Goal: Information Seeking & Learning: Learn about a topic

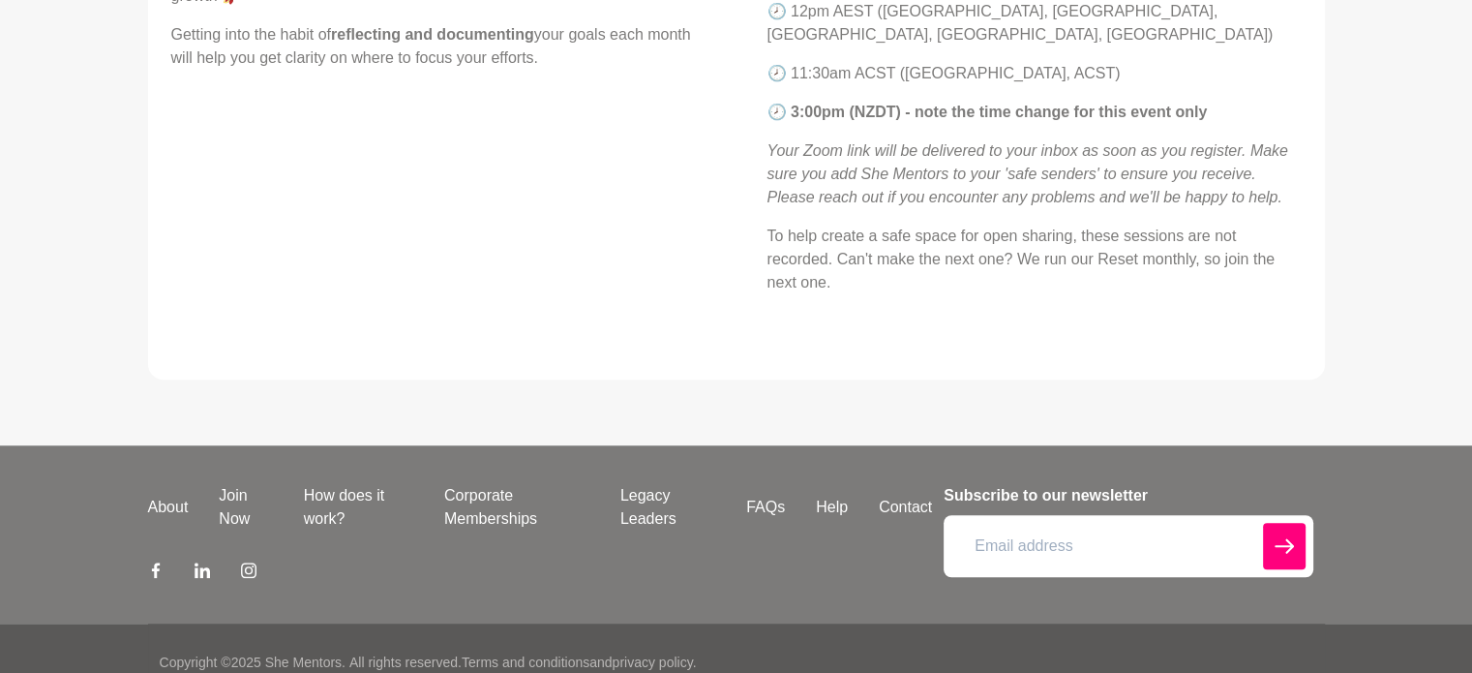
scroll to position [1309, 0]
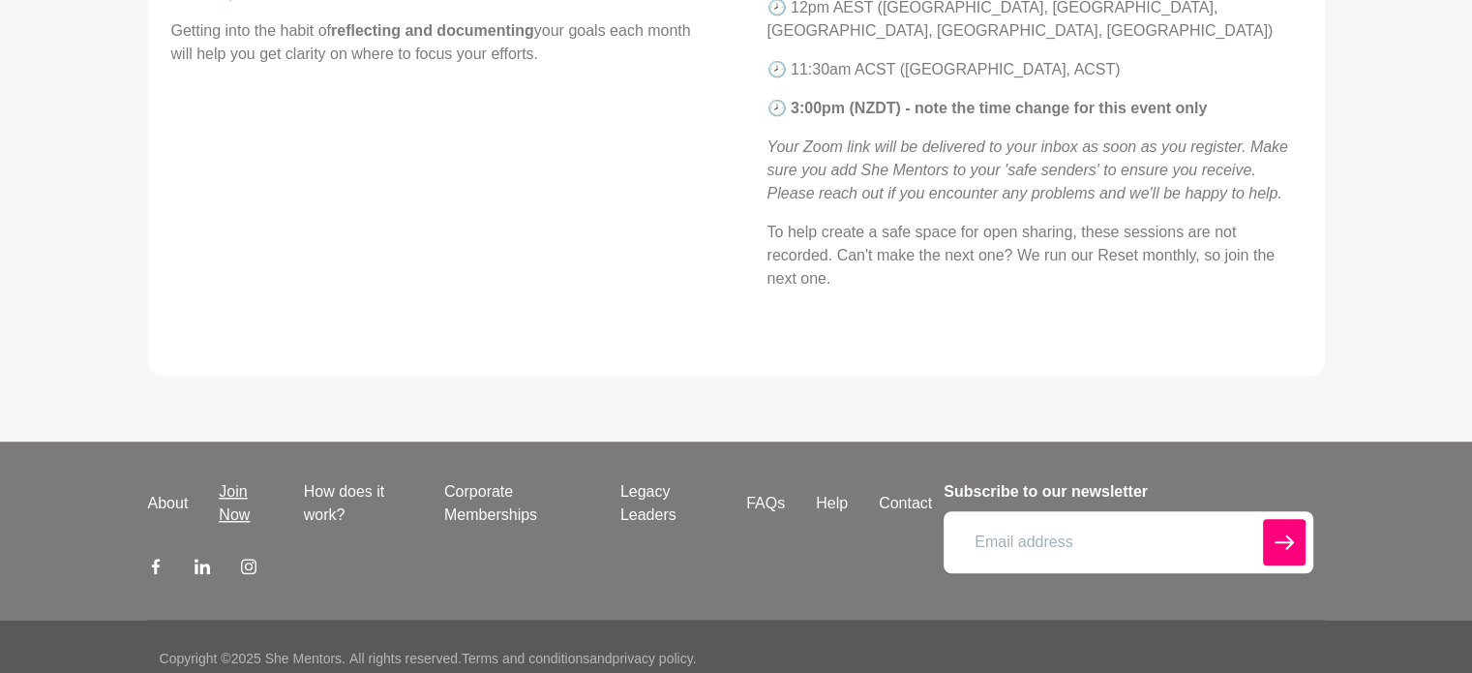
click at [243, 480] on link "Join Now" at bounding box center [245, 503] width 84 height 46
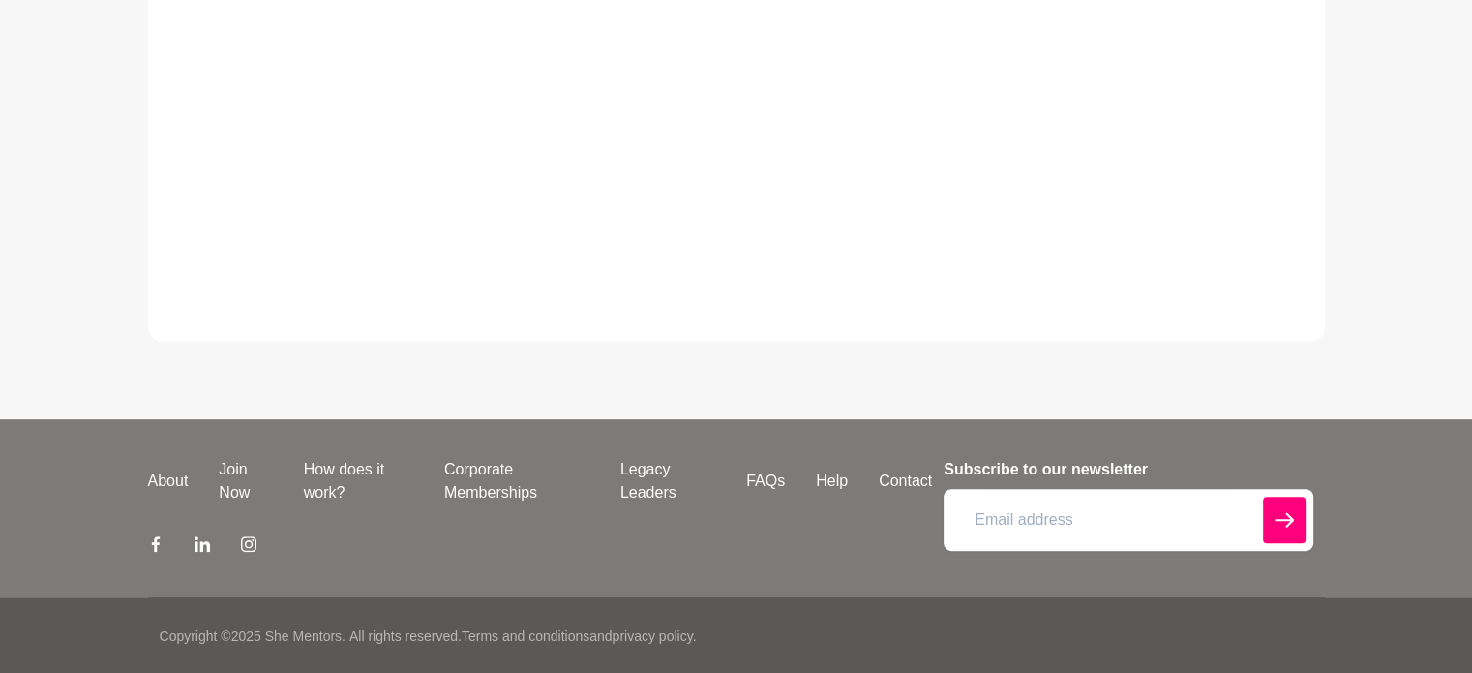
scroll to position [983, 0]
click at [492, 475] on link "Corporate Memberships" at bounding box center [517, 480] width 176 height 46
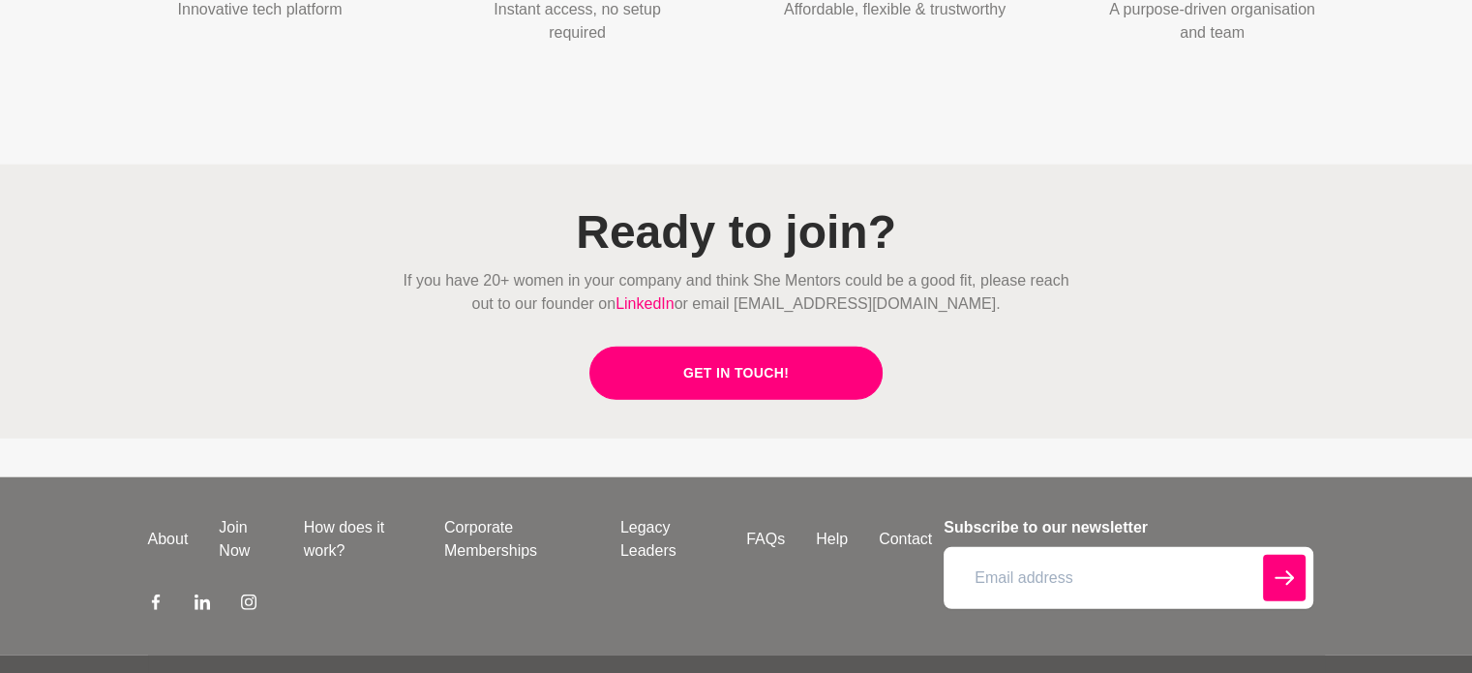
scroll to position [4792, 0]
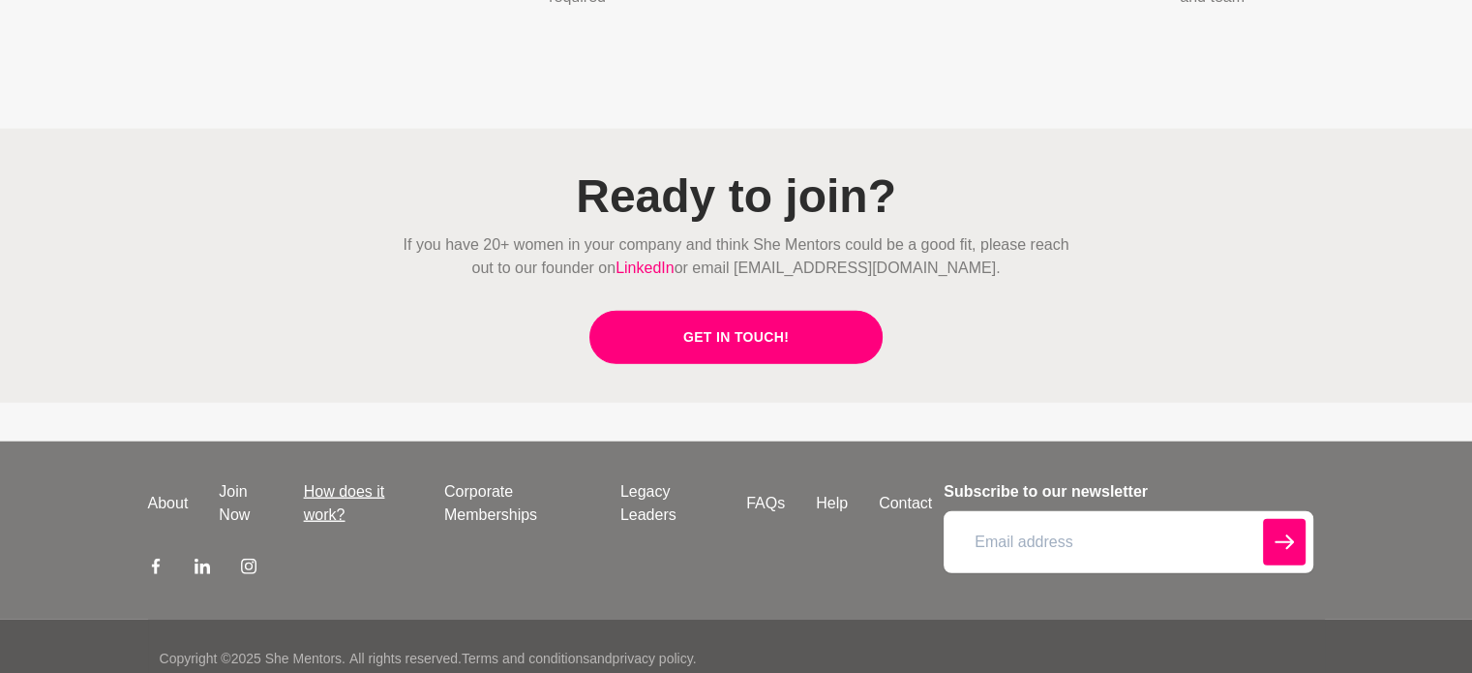
click at [344, 480] on link "How does it work?" at bounding box center [358, 503] width 140 height 46
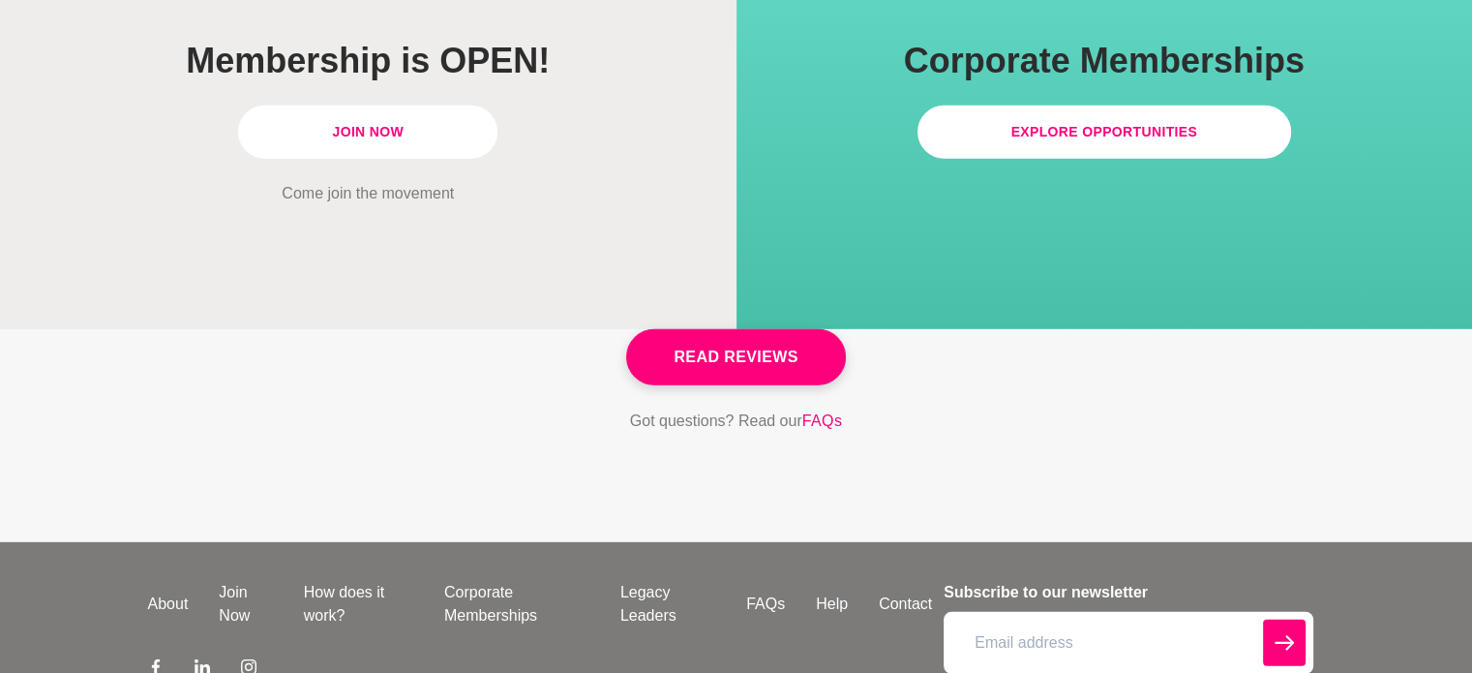
scroll to position [5706, 0]
